Goal: Task Accomplishment & Management: Manage account settings

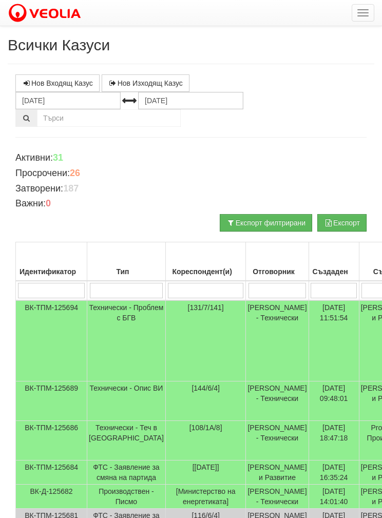
scroll to position [133, 65]
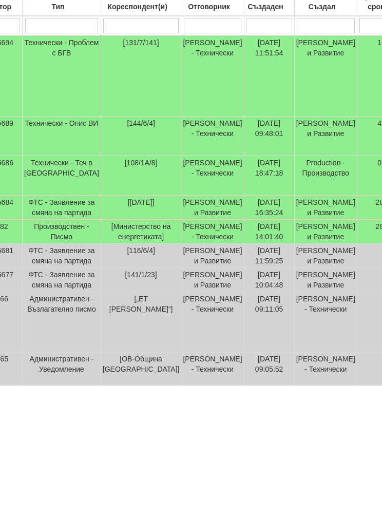
type input "Б"
type input "Бо"
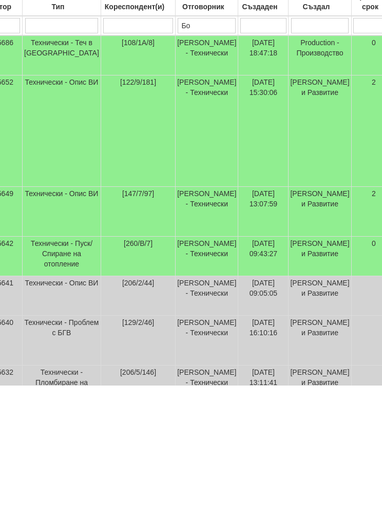
type input "Бо"
type input "Бой"
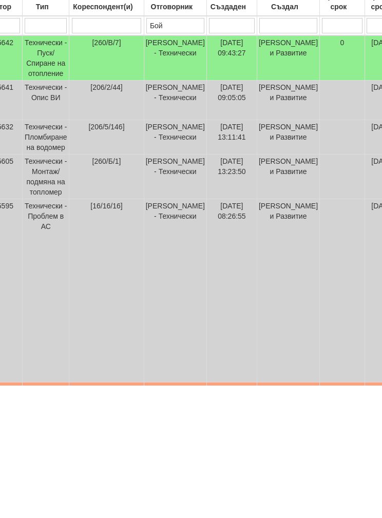
type input "Бой"
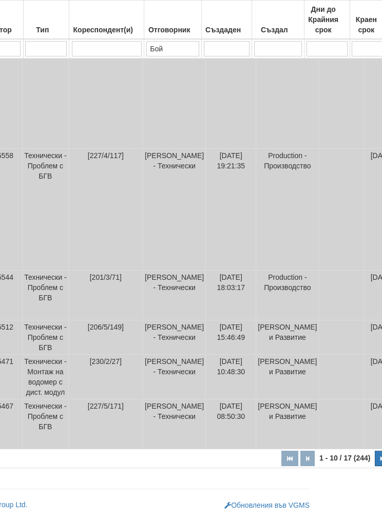
type input "Бой"
click at [381, 460] on icon "button" at bounding box center [382, 459] width 3 height 6
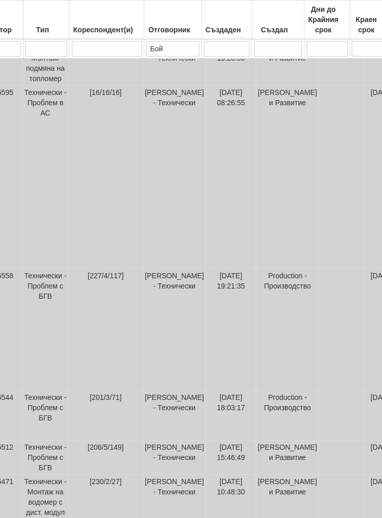
select select "2"
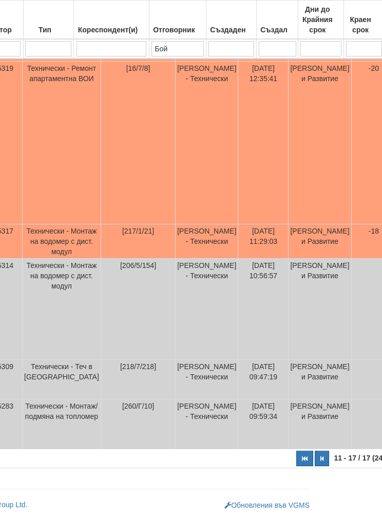
scroll to position [203, 0]
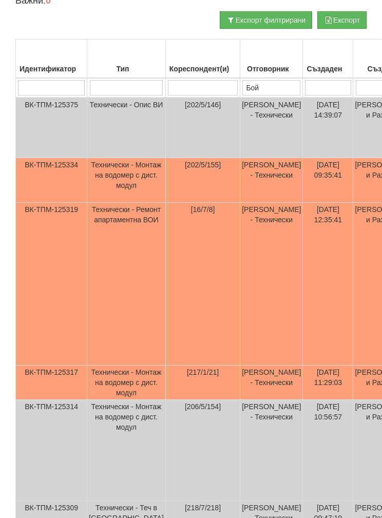
click at [165, 303] on td "[16/7/8]" at bounding box center [202, 284] width 74 height 163
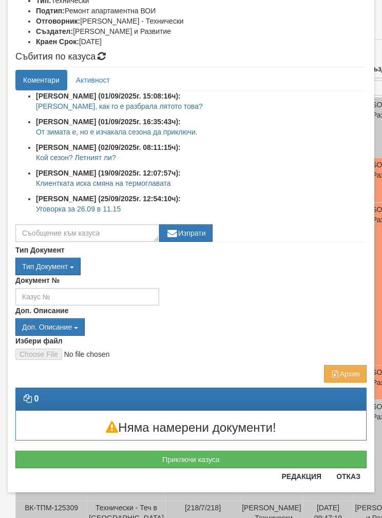
scroll to position [179, 0]
click at [88, 459] on button "Приключи казуса" at bounding box center [190, 459] width 351 height 17
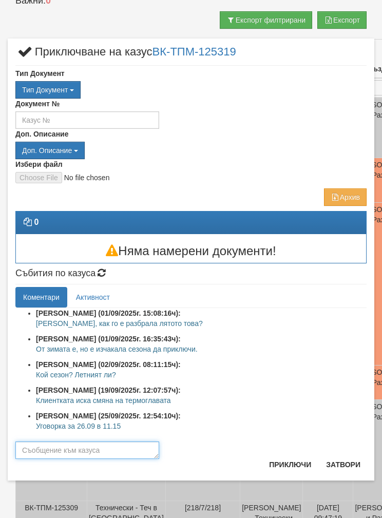
click at [54, 450] on textarea at bounding box center [87, 450] width 144 height 17
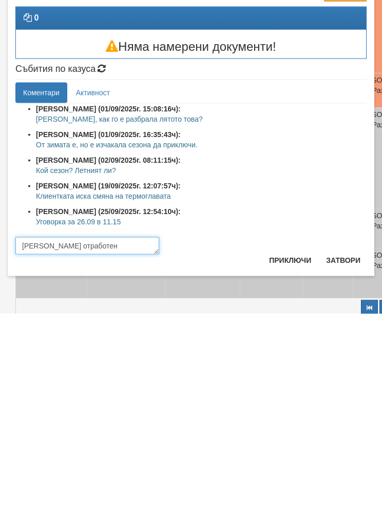
type textarea "[PERSON_NAME] отработен"
click at [284, 457] on button "Приключи" at bounding box center [290, 465] width 54 height 16
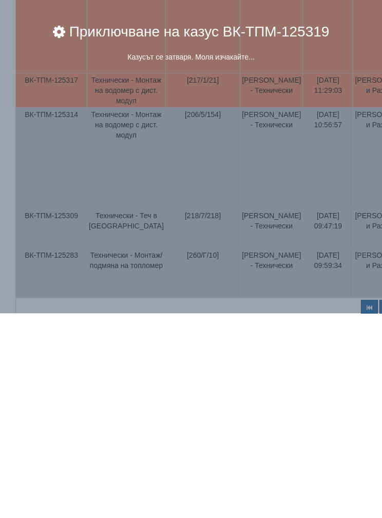
scroll to position [379, 0]
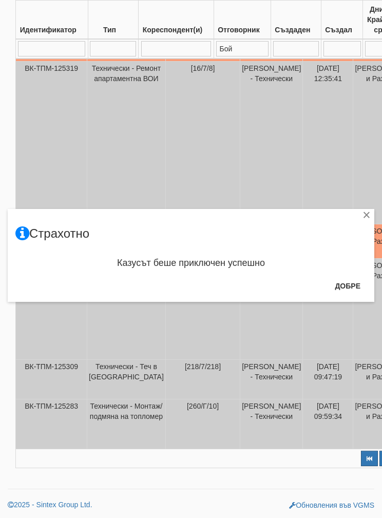
click at [345, 281] on button "Добре" at bounding box center [348, 286] width 38 height 16
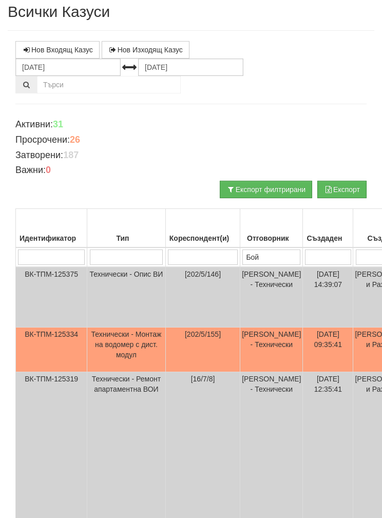
scroll to position [32, 0]
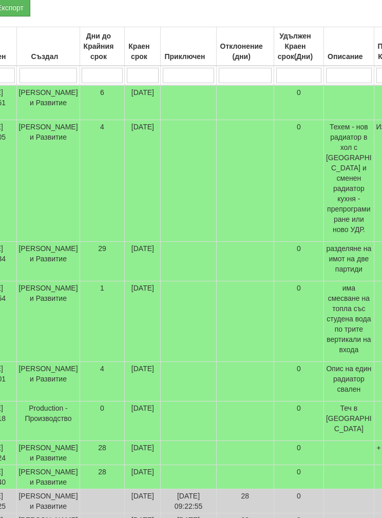
scroll to position [215, 336]
click at [80, 261] on td "29" at bounding box center [102, 262] width 45 height 40
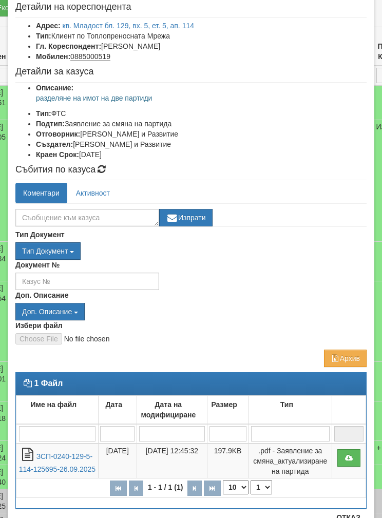
scroll to position [55, 0]
click at [54, 465] on link "ЗСП-0240-129-5-114-125695-26.09.2025" at bounding box center [57, 462] width 77 height 21
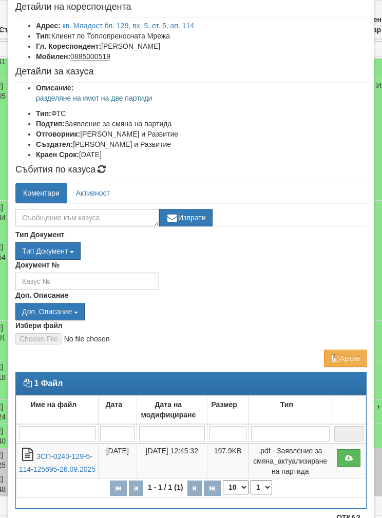
scroll to position [84, 0]
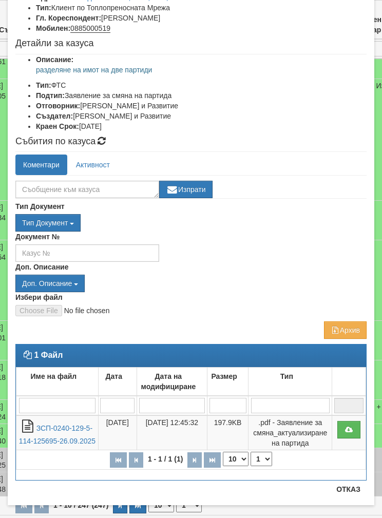
click at [350, 496] on button "Отказ" at bounding box center [348, 489] width 36 height 16
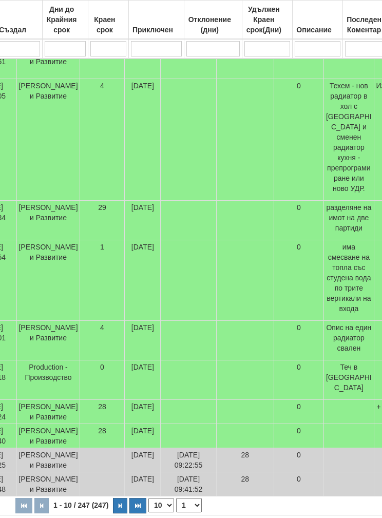
click at [125, 288] on td "[DATE]" at bounding box center [143, 280] width 36 height 81
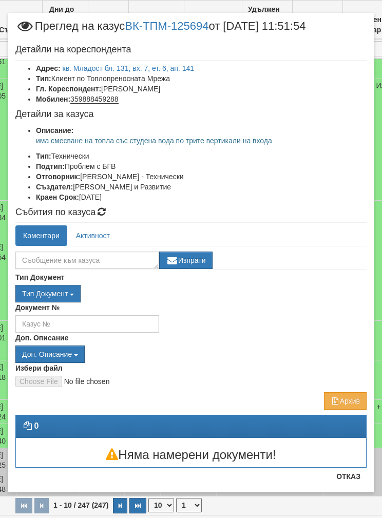
scroll to position [13, 0]
click at [352, 481] on button "Отказ" at bounding box center [348, 476] width 36 height 16
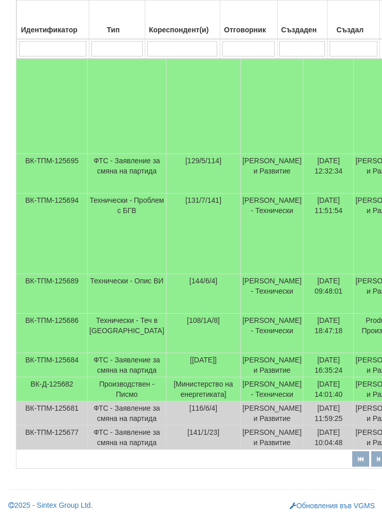
scroll to position [304, 0]
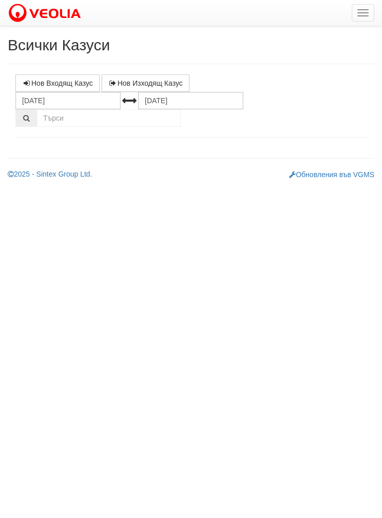
select select "1"
